Goal: Find specific page/section: Find specific page/section

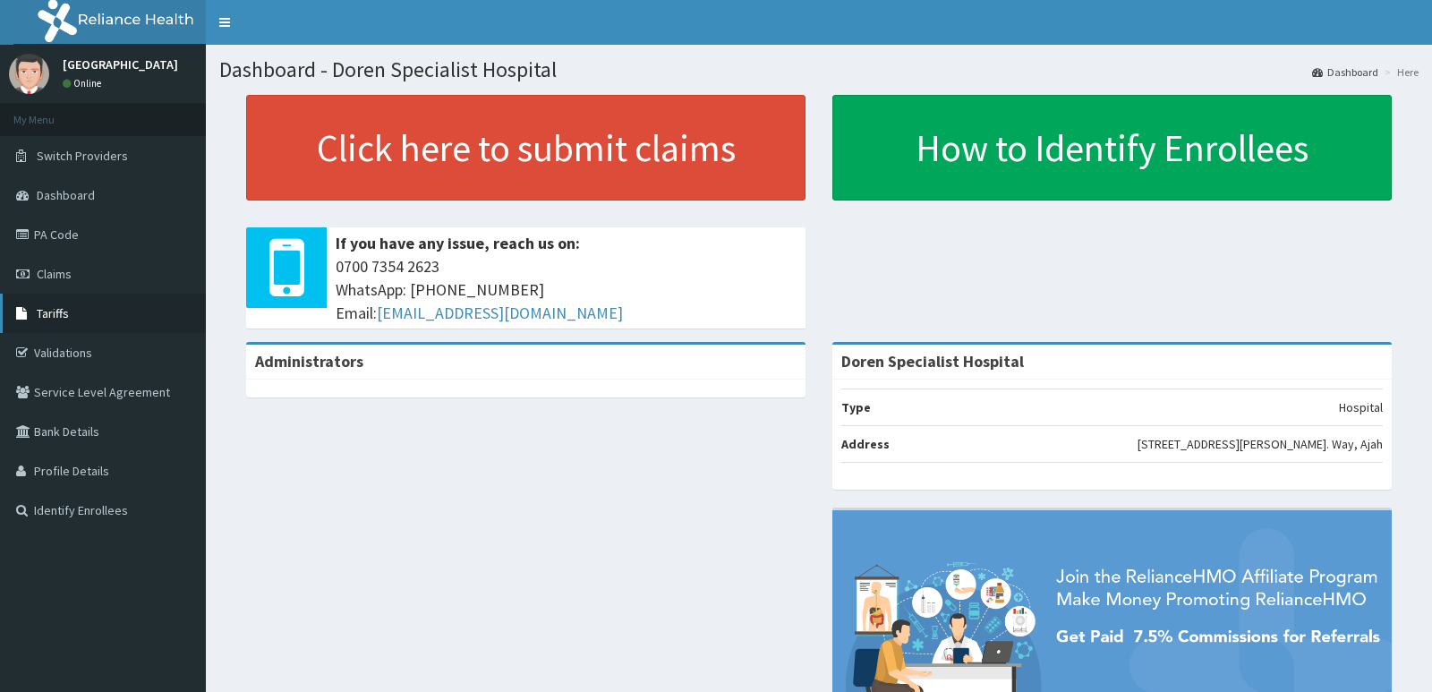
click at [83, 313] on link "Tariffs" at bounding box center [103, 313] width 206 height 39
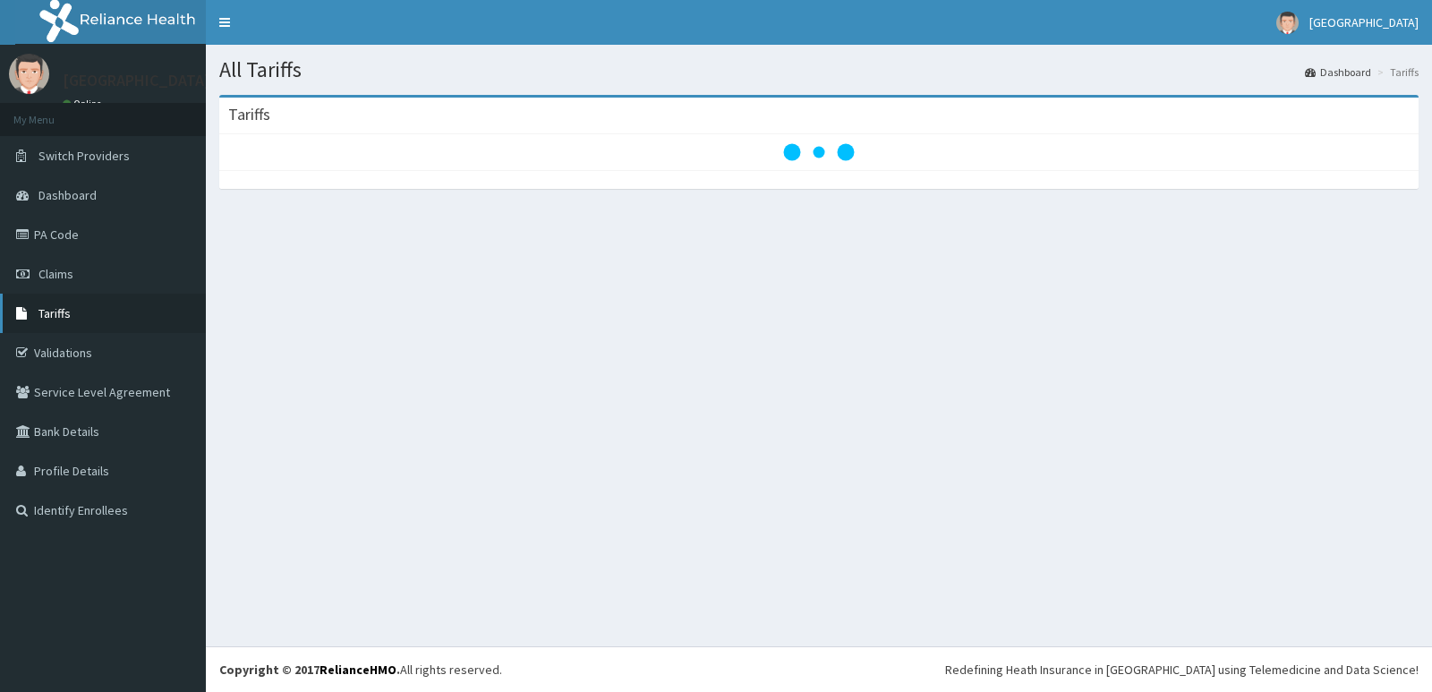
click at [81, 314] on link "Tariffs" at bounding box center [103, 313] width 206 height 39
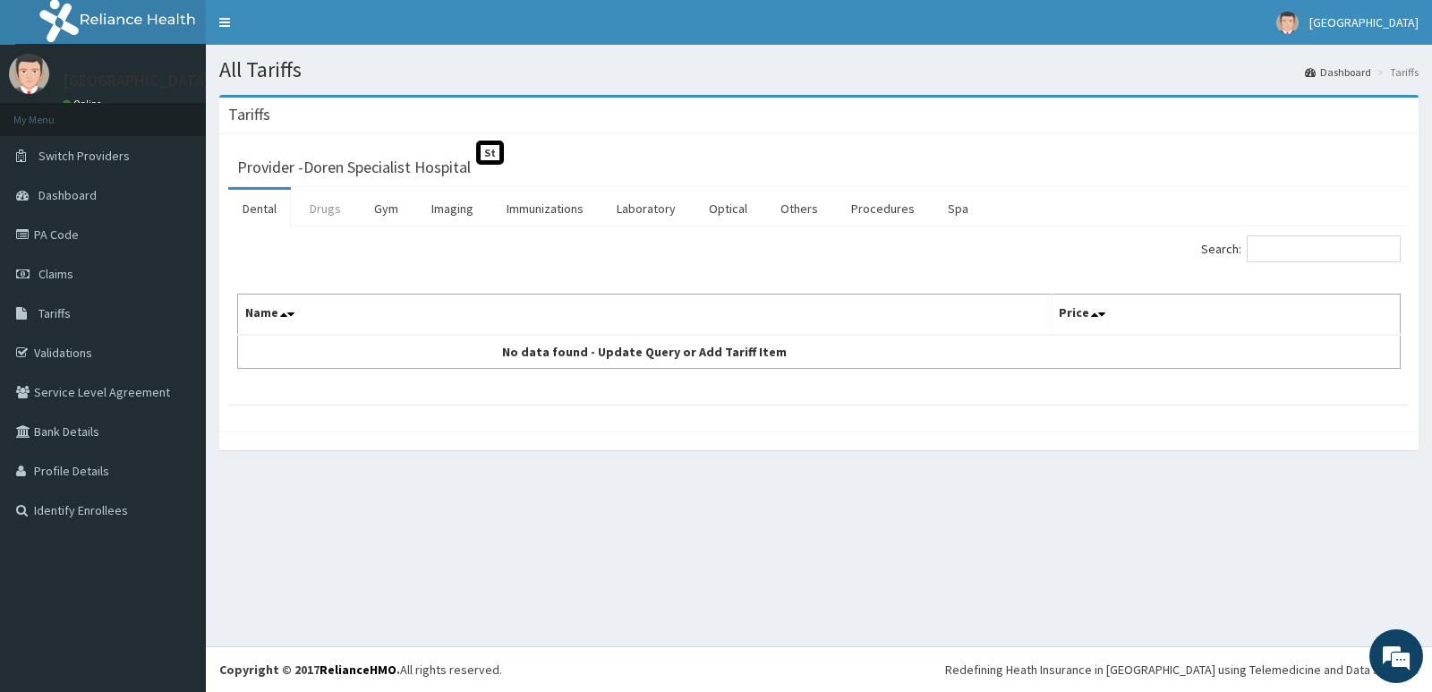
click at [322, 207] on link "Drugs" at bounding box center [325, 209] width 60 height 38
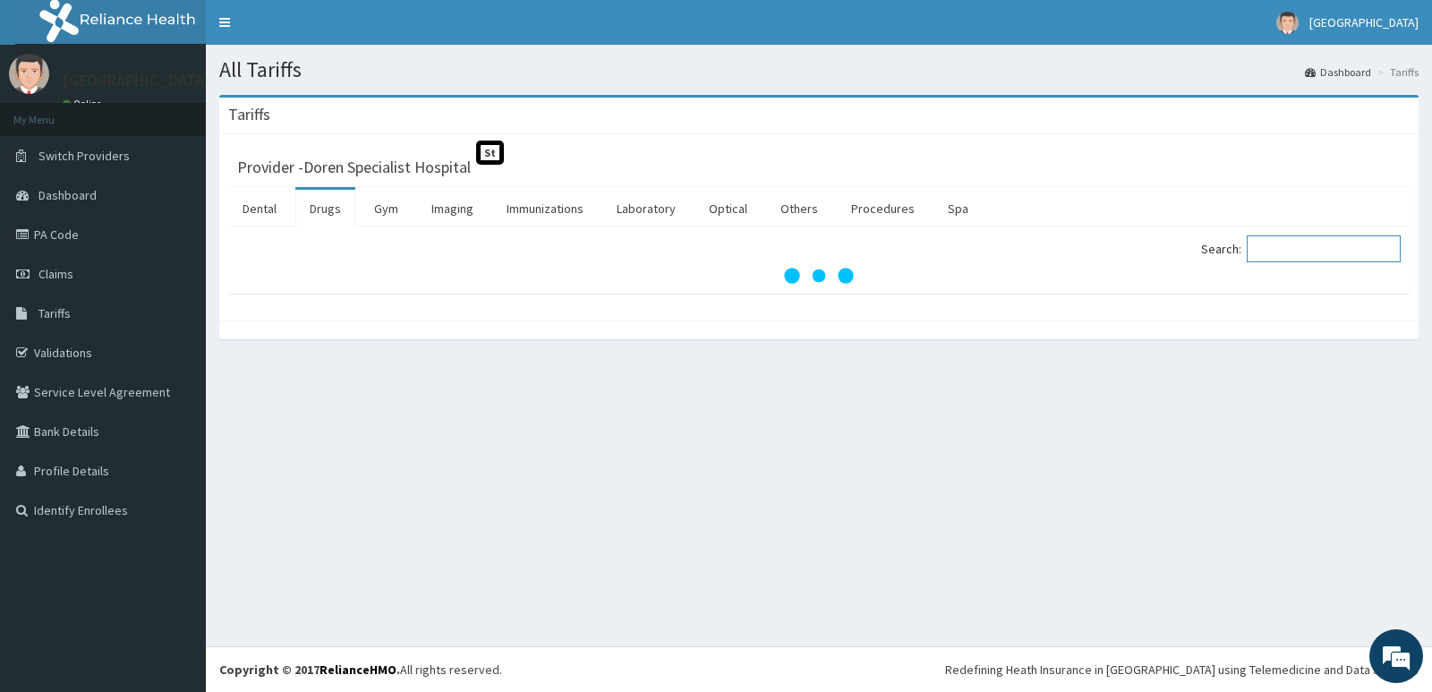
click at [1294, 251] on input "Search:" at bounding box center [1324, 248] width 154 height 27
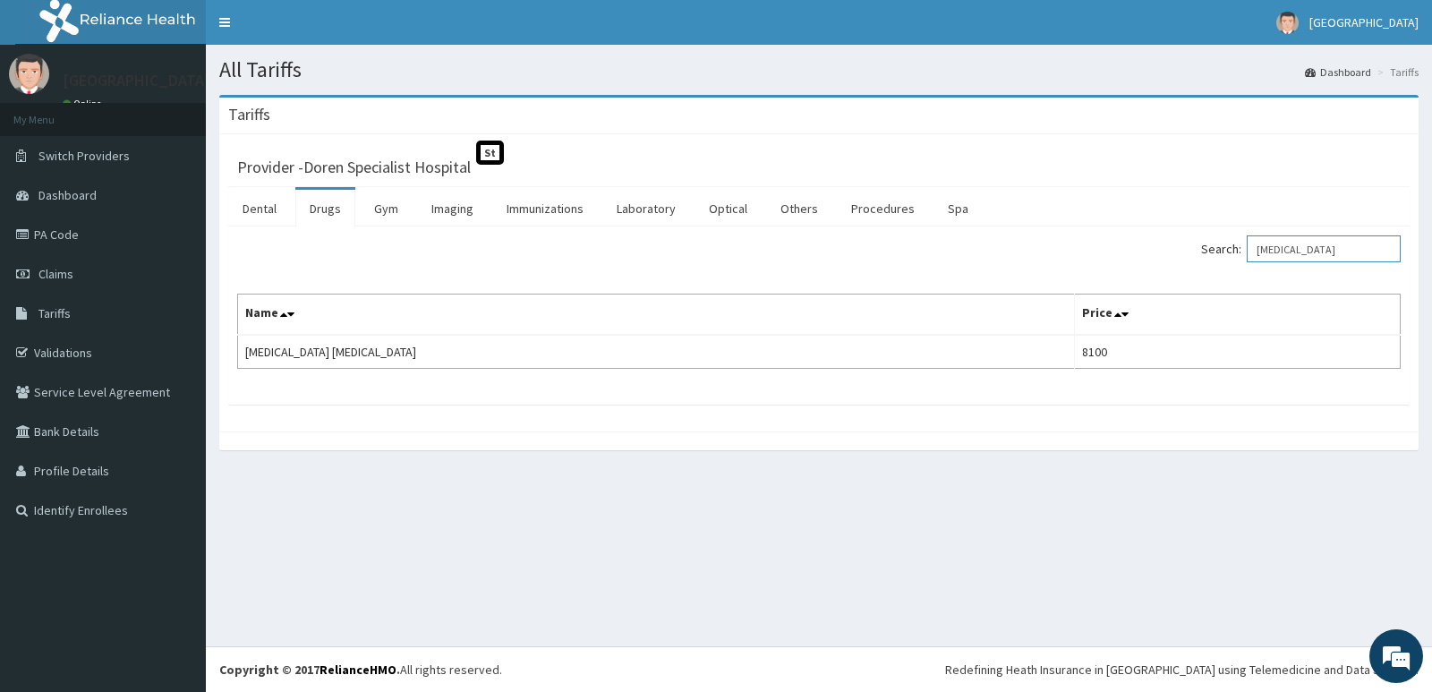
type input "[MEDICAL_DATA]"
